Goal: Task Accomplishment & Management: Use online tool/utility

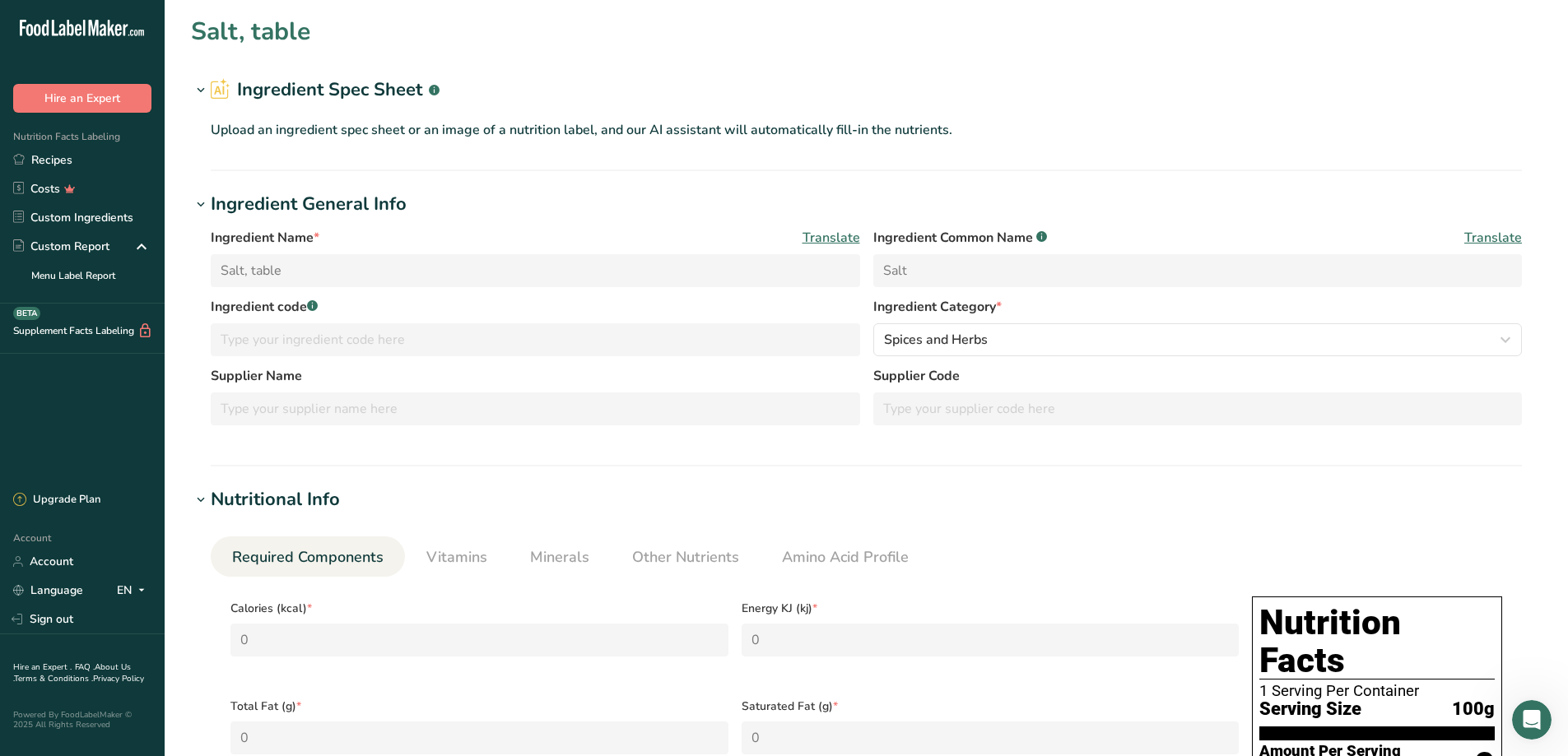
scroll to position [226, 0]
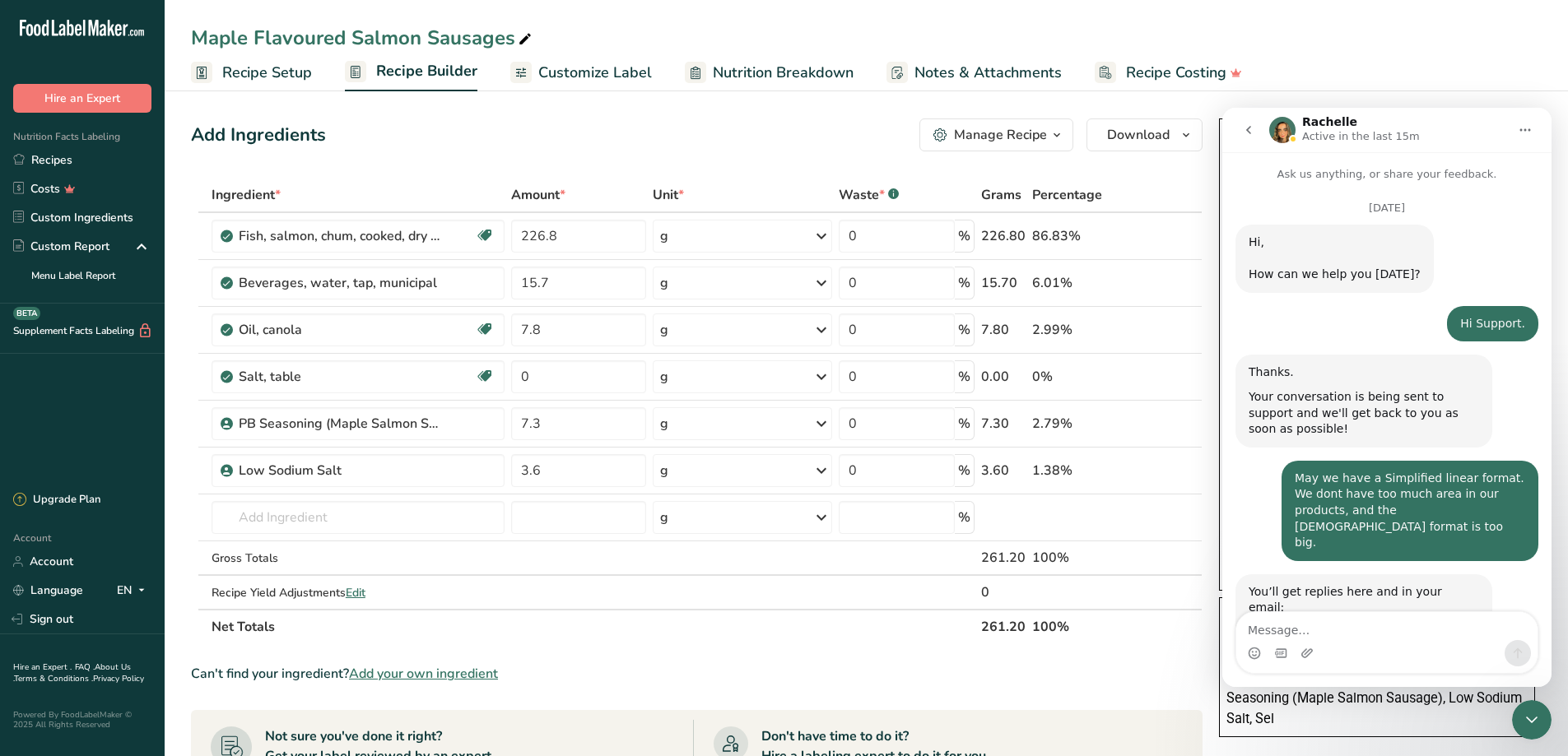
scroll to position [382, 0]
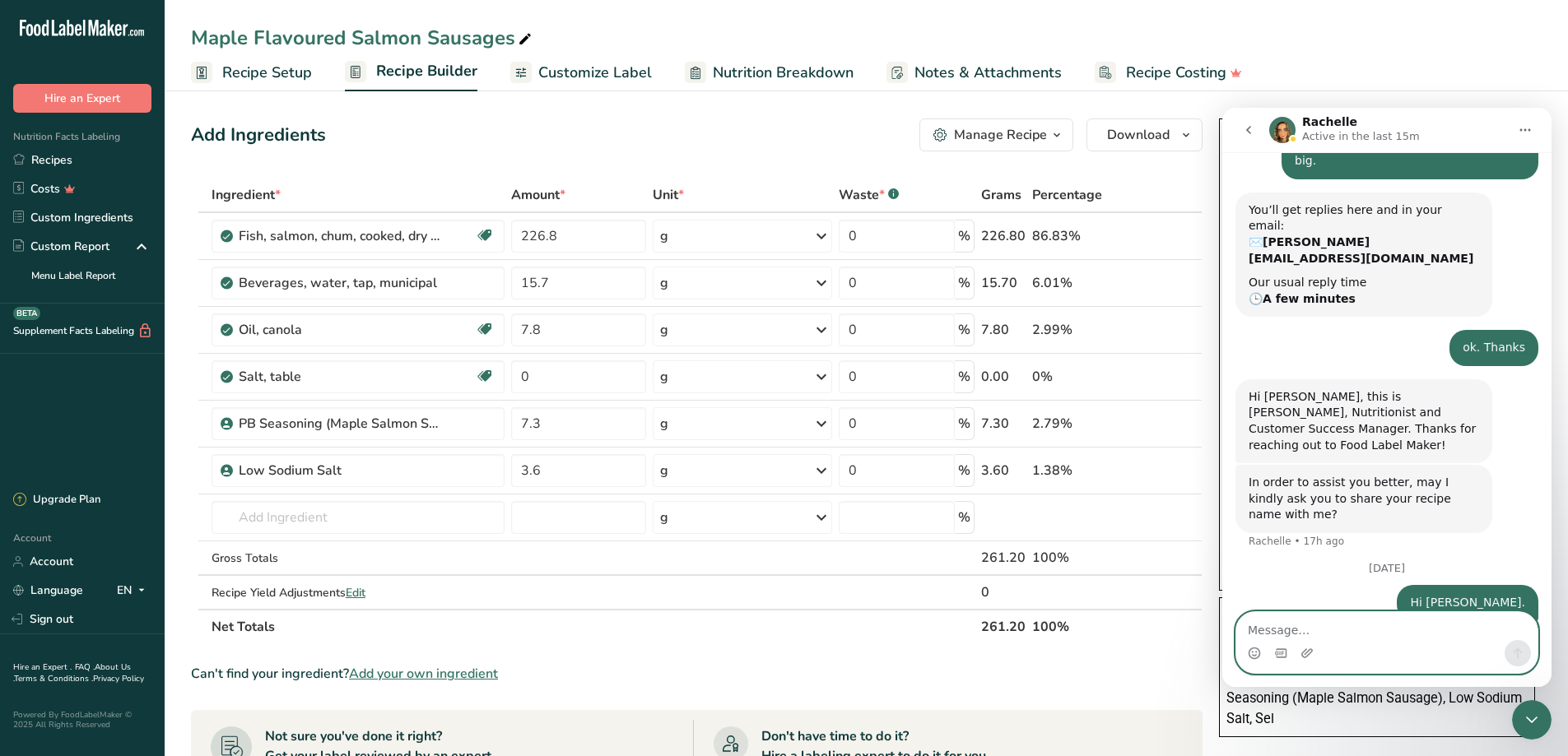
click at [1328, 629] on textarea "Message…" at bounding box center [1387, 626] width 301 height 28
click at [398, 571] on td "Gross Totals" at bounding box center [358, 558] width 299 height 35
click at [489, 559] on div "Gross Totals" at bounding box center [358, 558] width 293 height 17
click at [926, 662] on section "Ingredient * Amount * Unit * Waste * .a-a{fill:#347362;}.b-a{fill:#fff;} Grams …" at bounding box center [697, 681] width 1011 height 1008
click at [634, 645] on section "Ingredient * Amount * Unit * Waste * .a-a{fill:#347362;}.b-a{fill:#fff;} Grams …" at bounding box center [697, 681] width 1011 height 1008
